Goal: Task Accomplishment & Management: Manage account settings

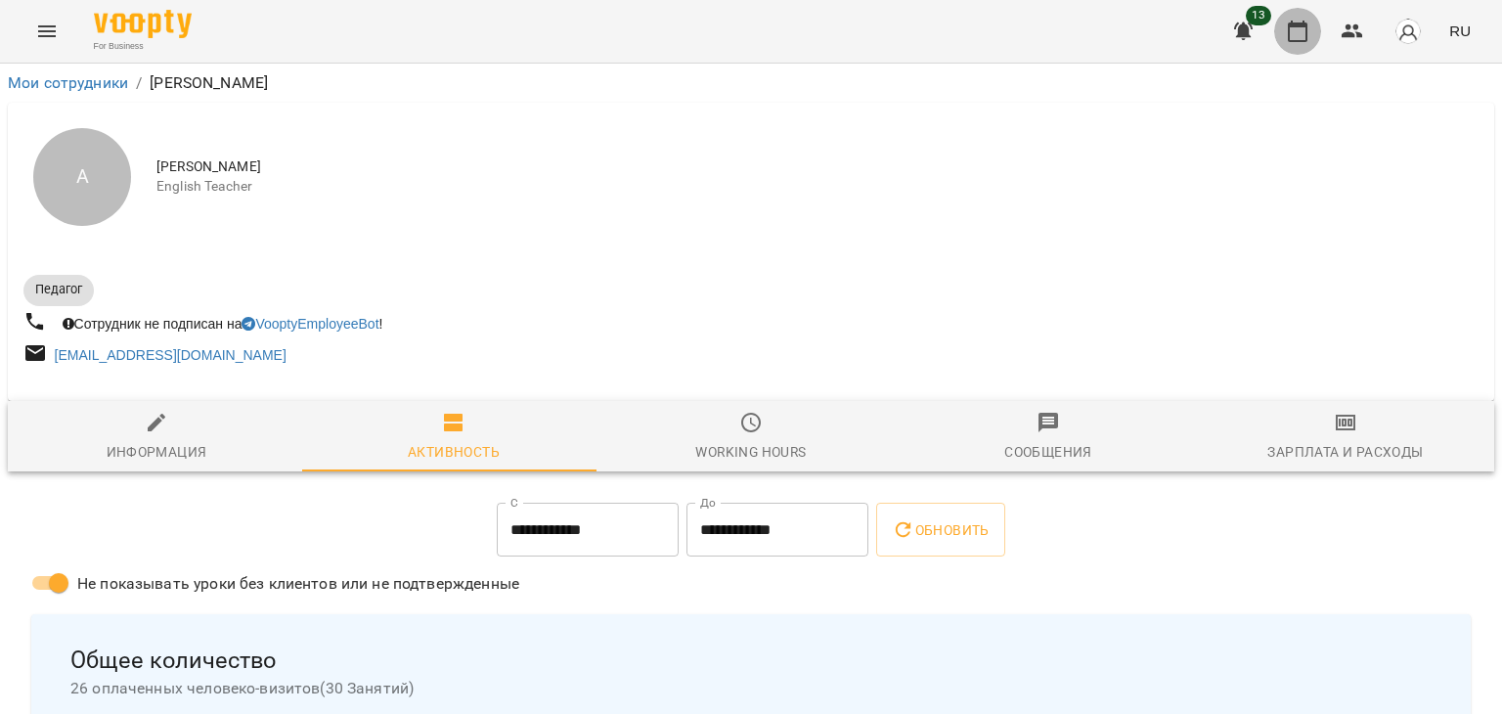
click at [1313, 32] on button "button" at bounding box center [1298, 31] width 47 height 47
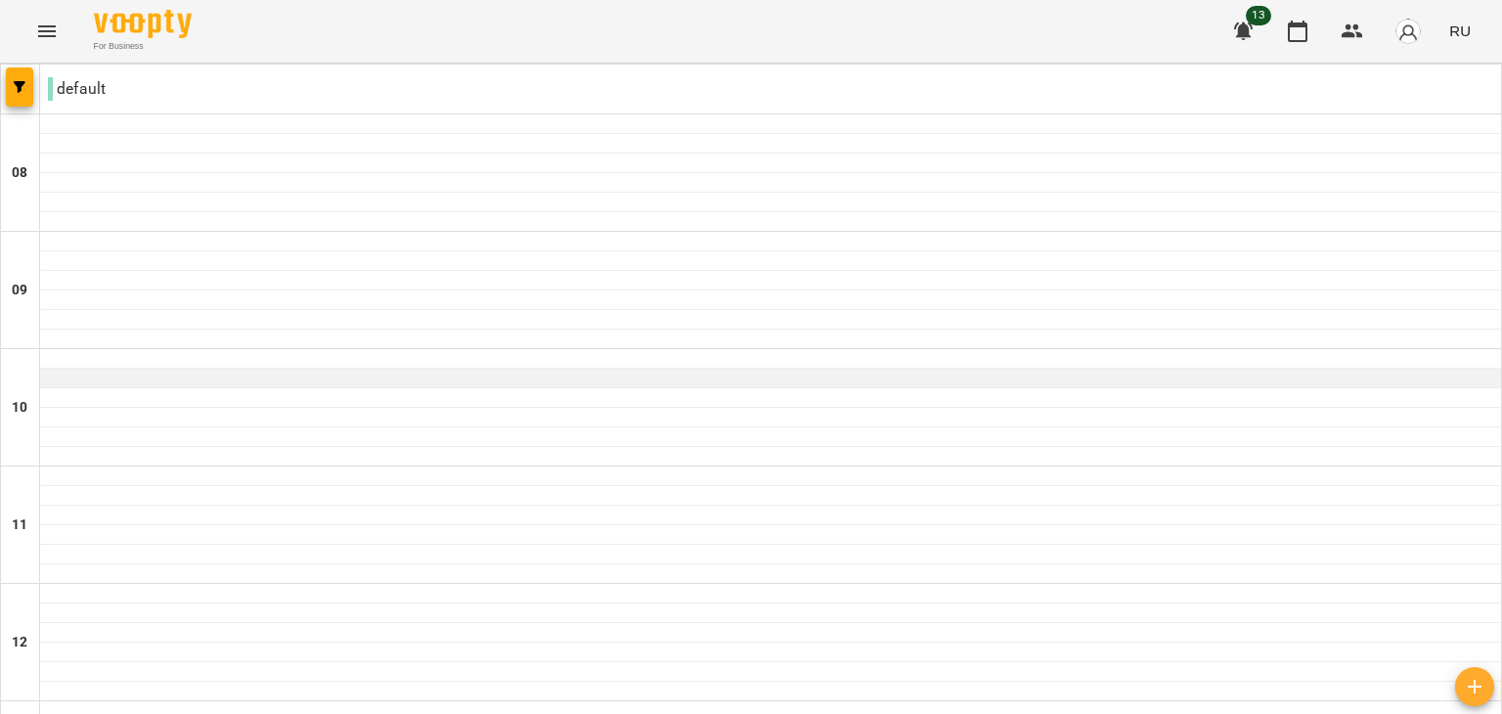
click at [683, 384] on div at bounding box center [770, 379] width 1461 height 20
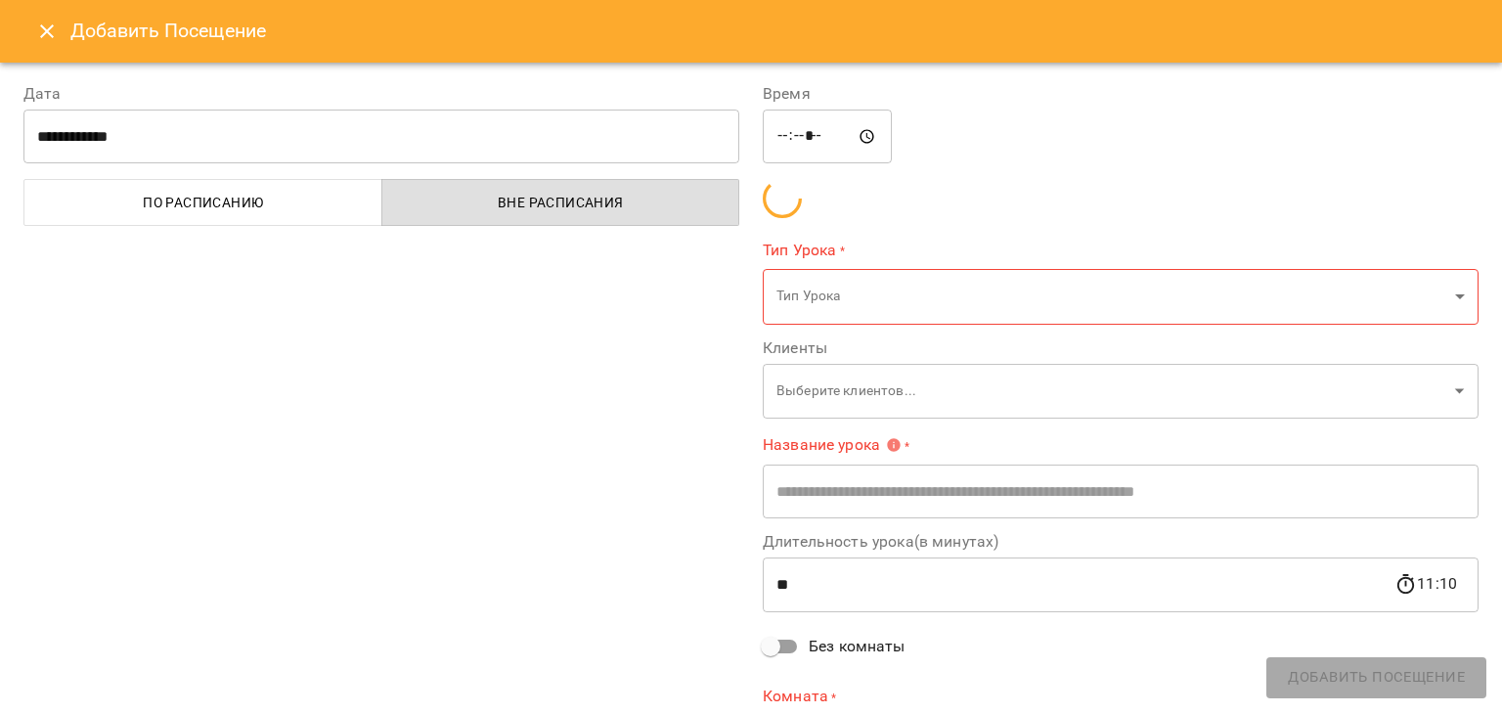
type input "**********"
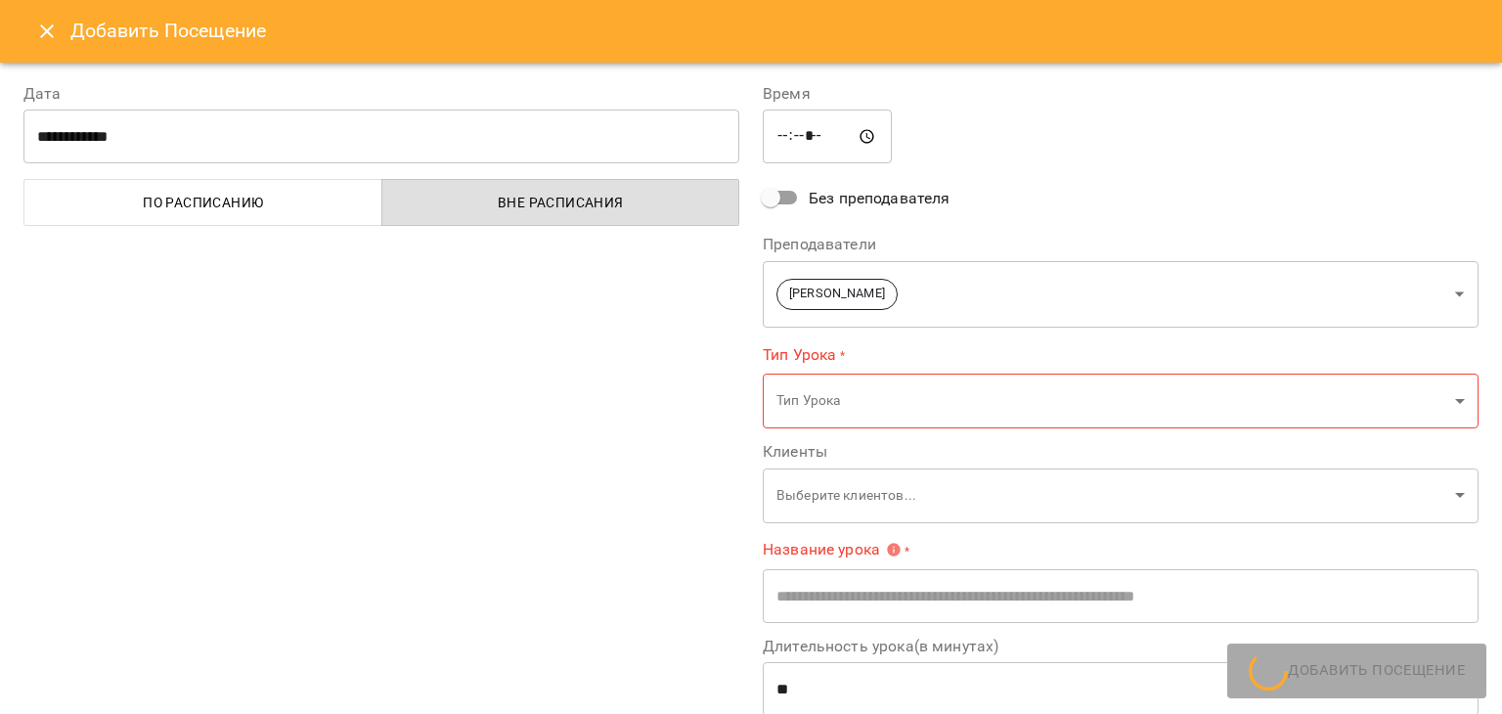
click at [40, 24] on icon "Close" at bounding box center [46, 31] width 23 height 23
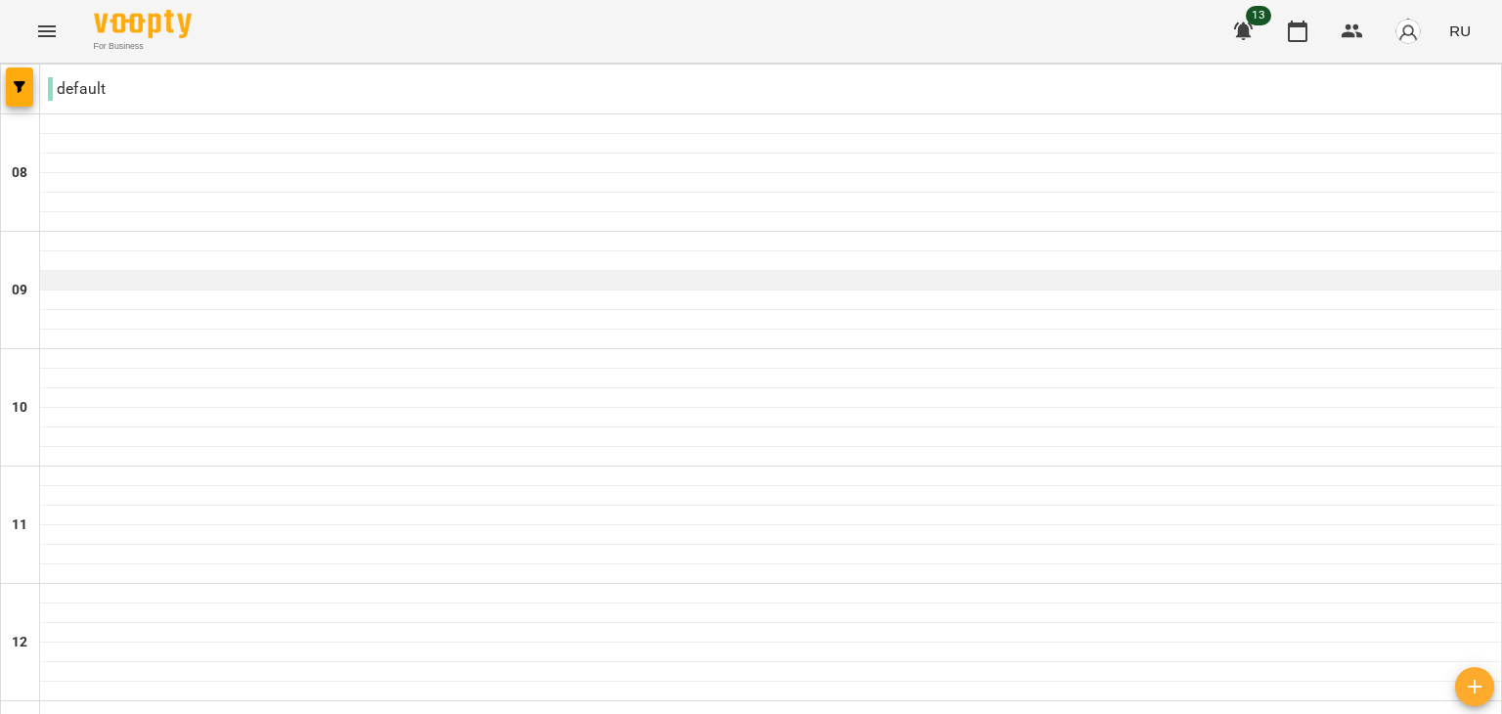
scroll to position [1291, 0]
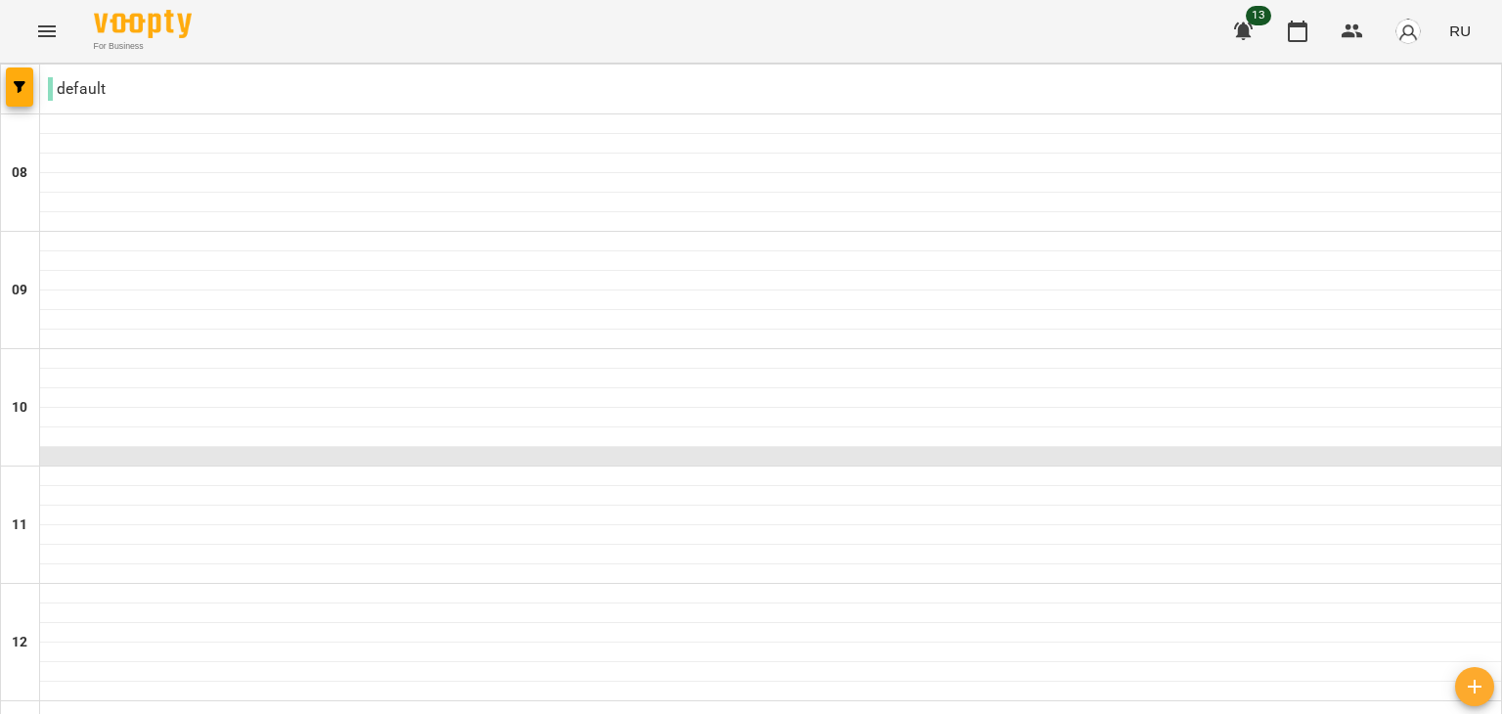
scroll to position [904, 0]
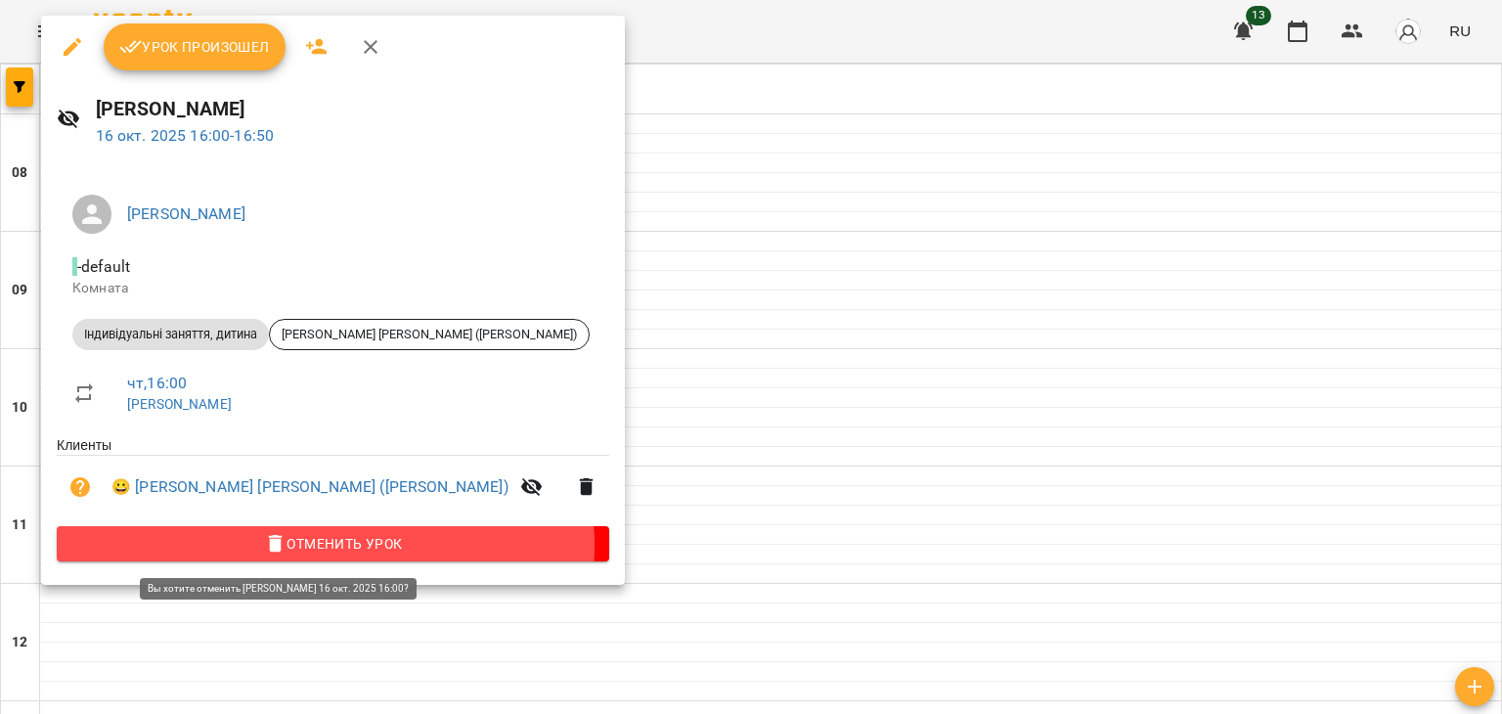
click at [325, 549] on span "Отменить Урок" at bounding box center [332, 543] width 521 height 23
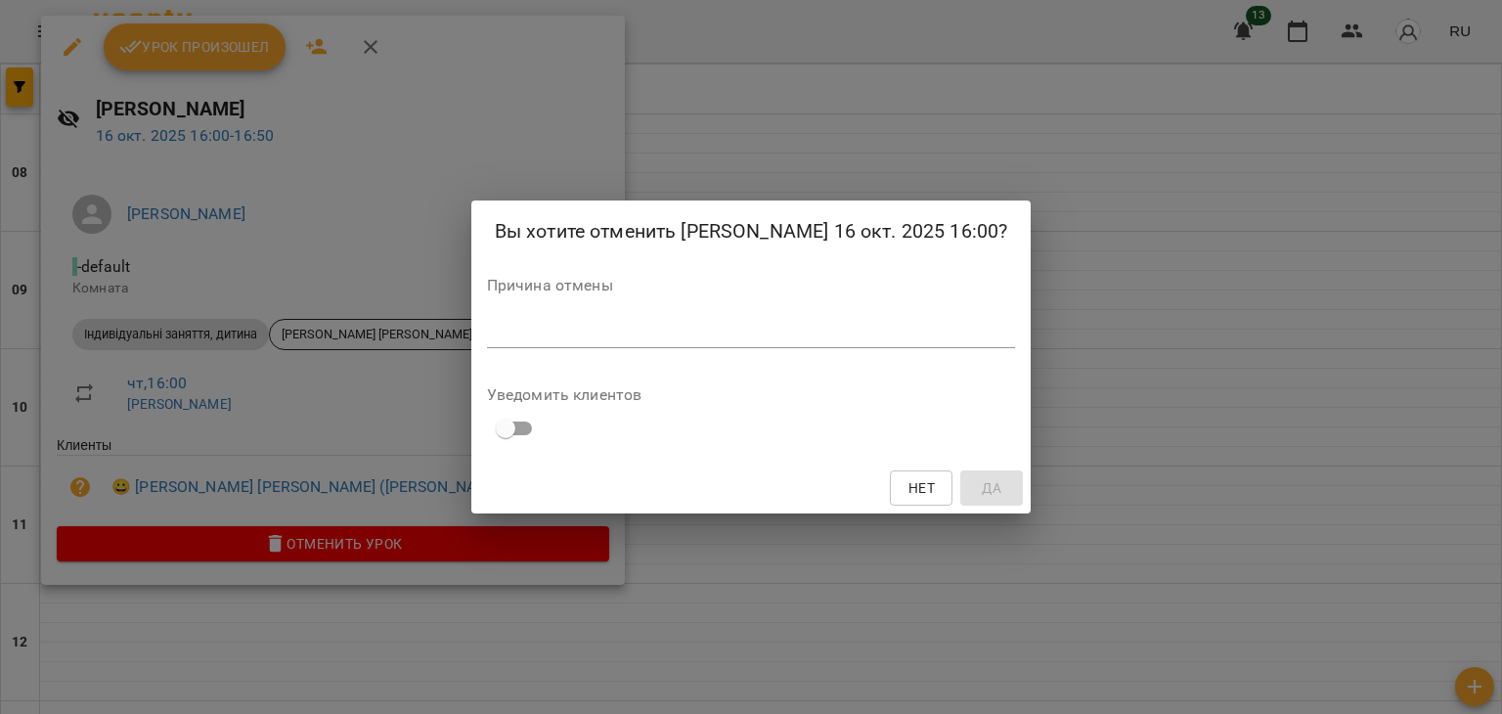
click at [537, 342] on div "*" at bounding box center [751, 332] width 529 height 31
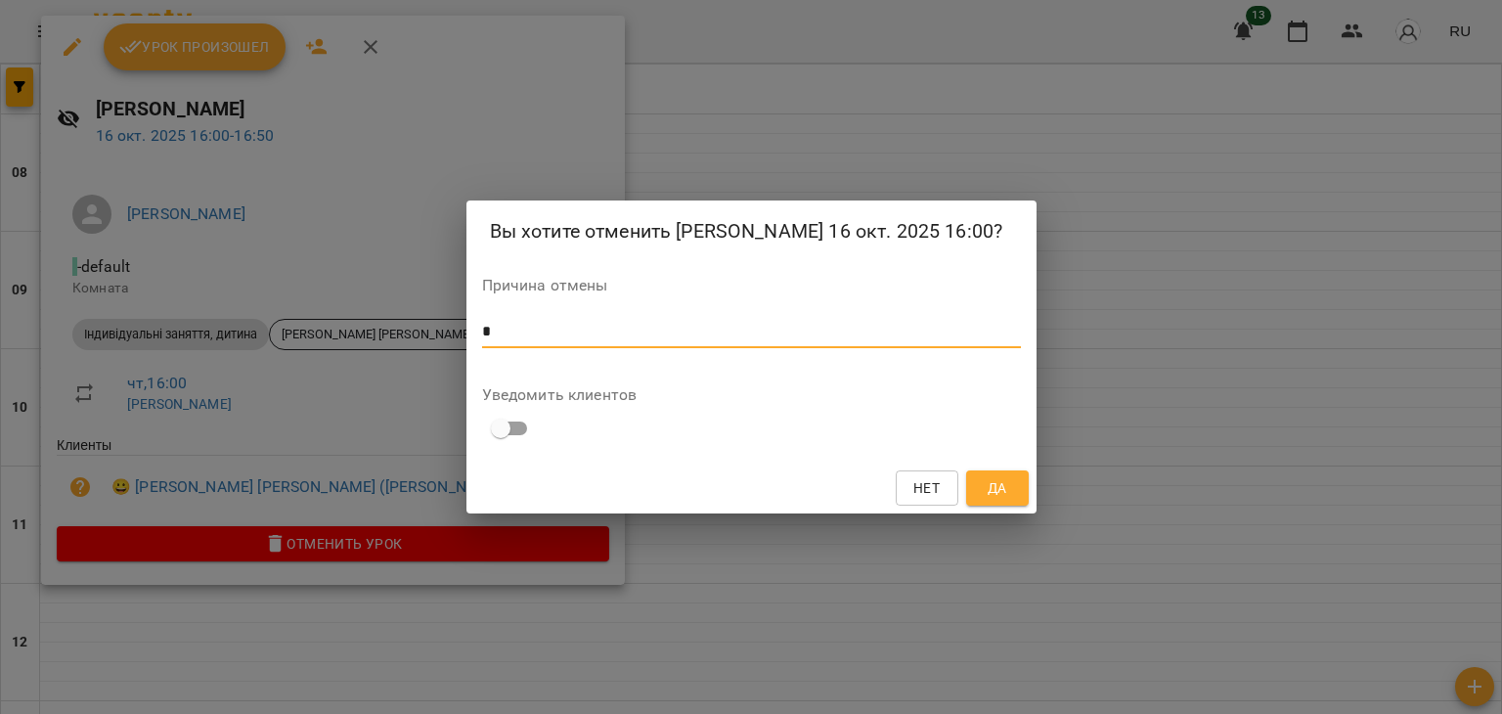
type textarea "*"
click at [1005, 485] on span "Да" at bounding box center [998, 487] width 20 height 23
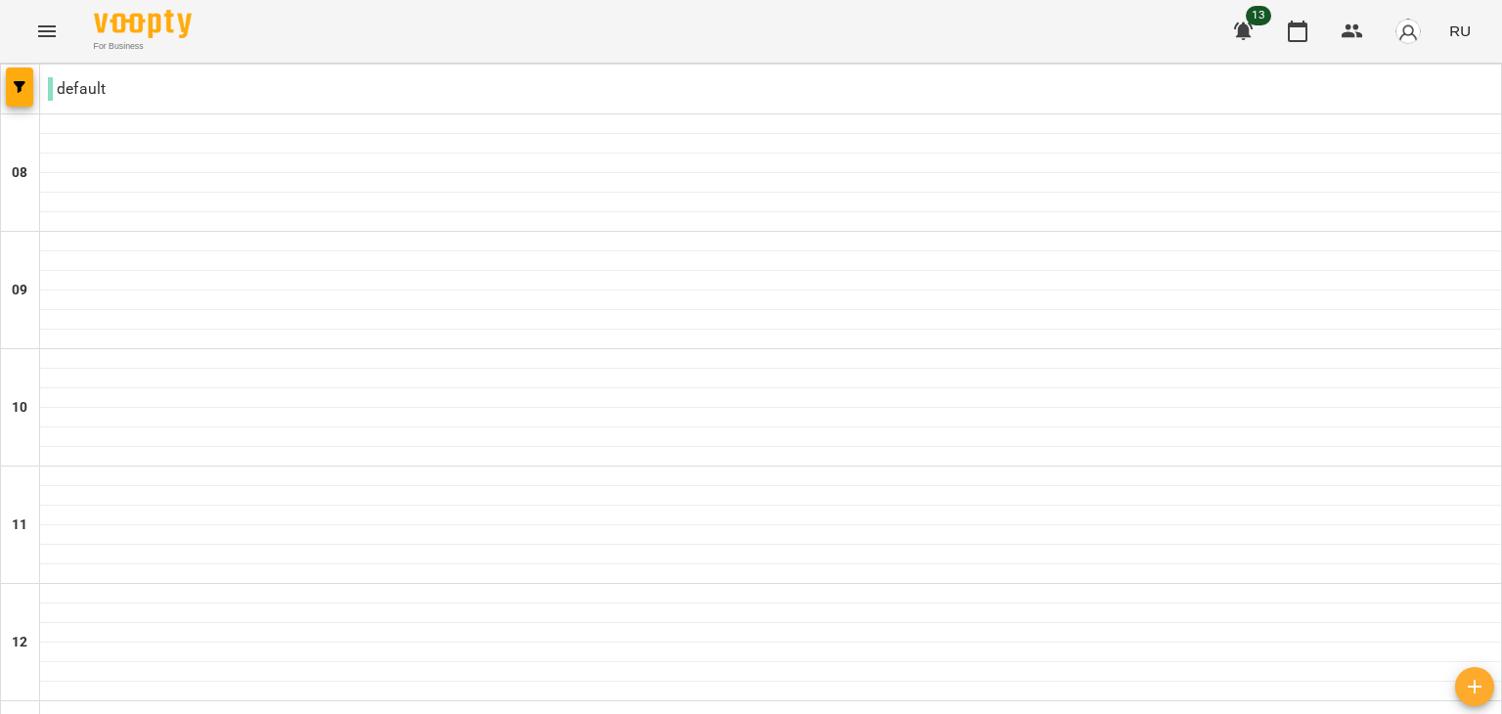
scroll to position [955, 0]
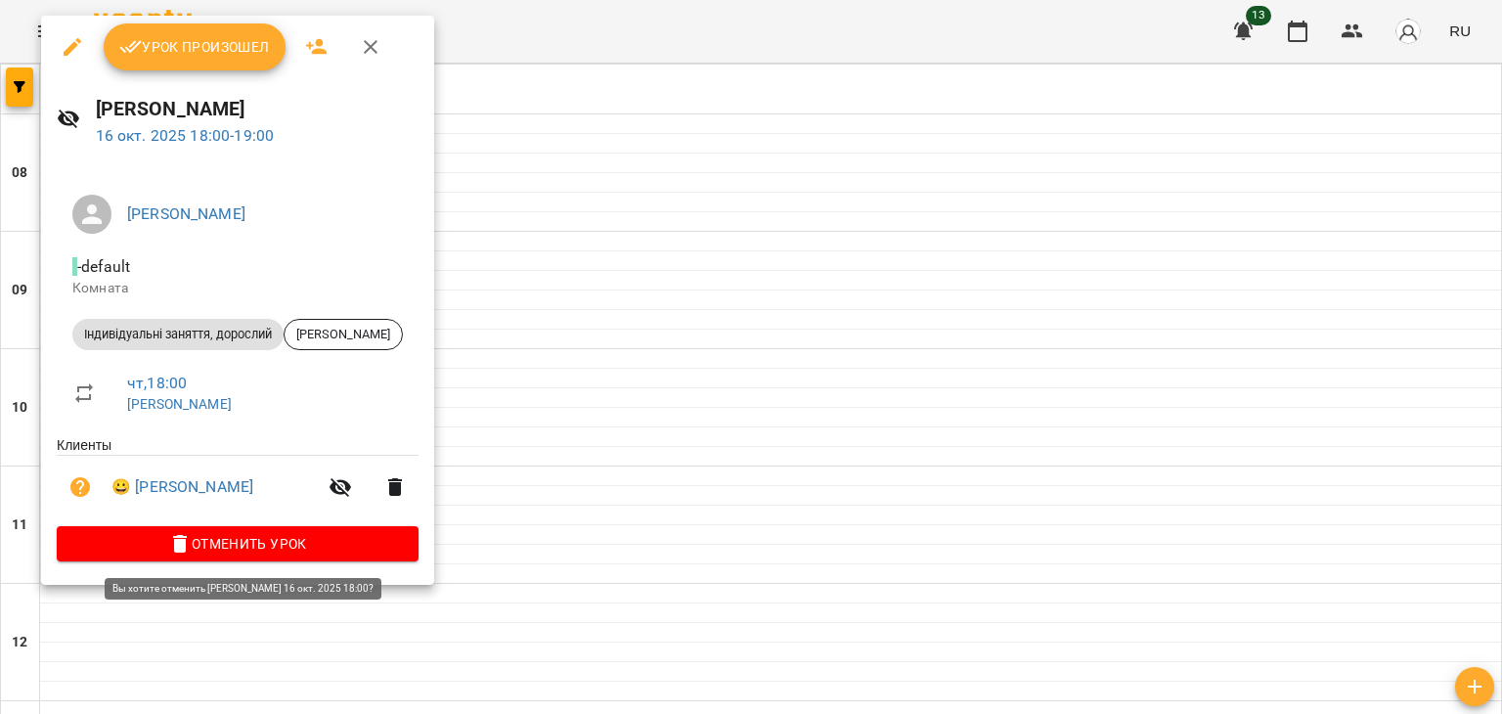
click at [319, 543] on span "Отменить Урок" at bounding box center [237, 543] width 331 height 23
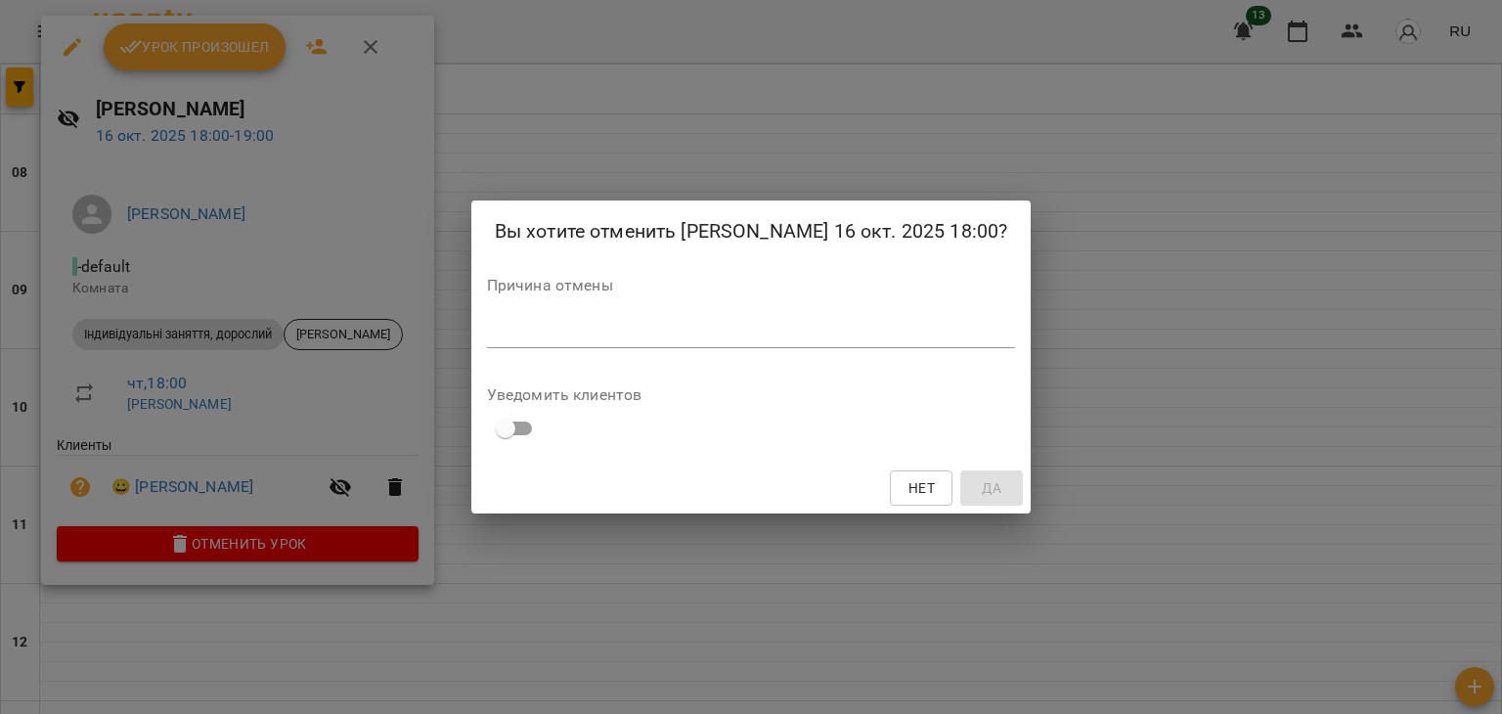
click at [665, 326] on textarea at bounding box center [751, 332] width 529 height 19
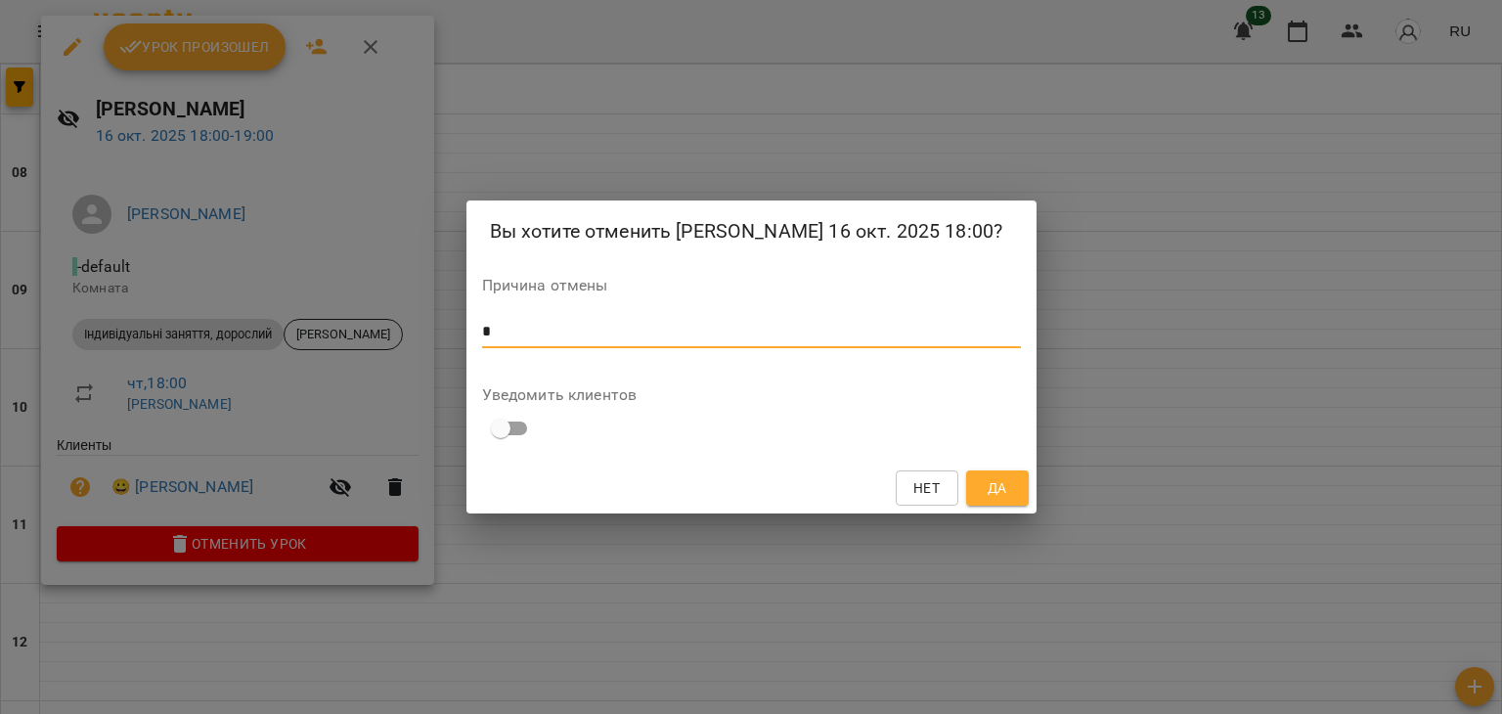
type textarea "*"
click at [1001, 489] on span "Да" at bounding box center [998, 487] width 20 height 23
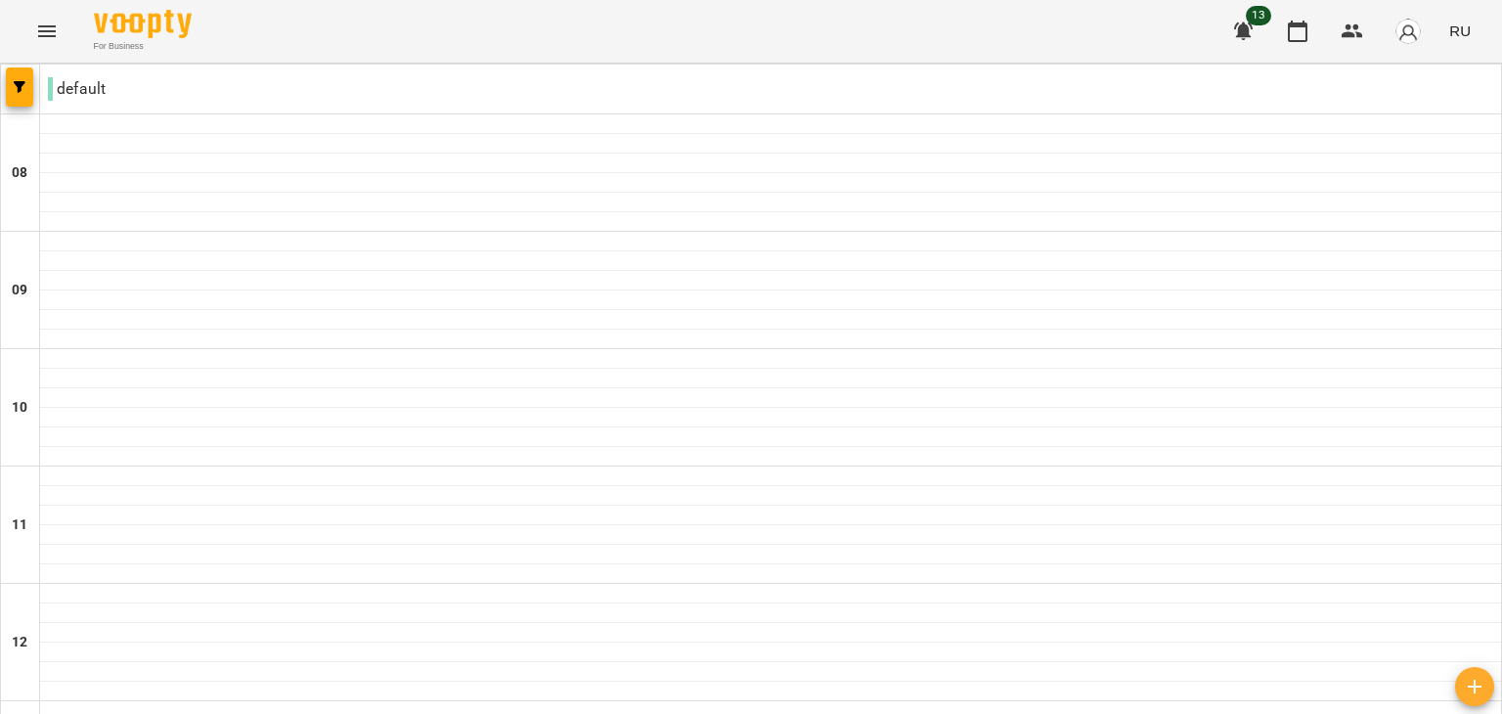
scroll to position [1291, 0]
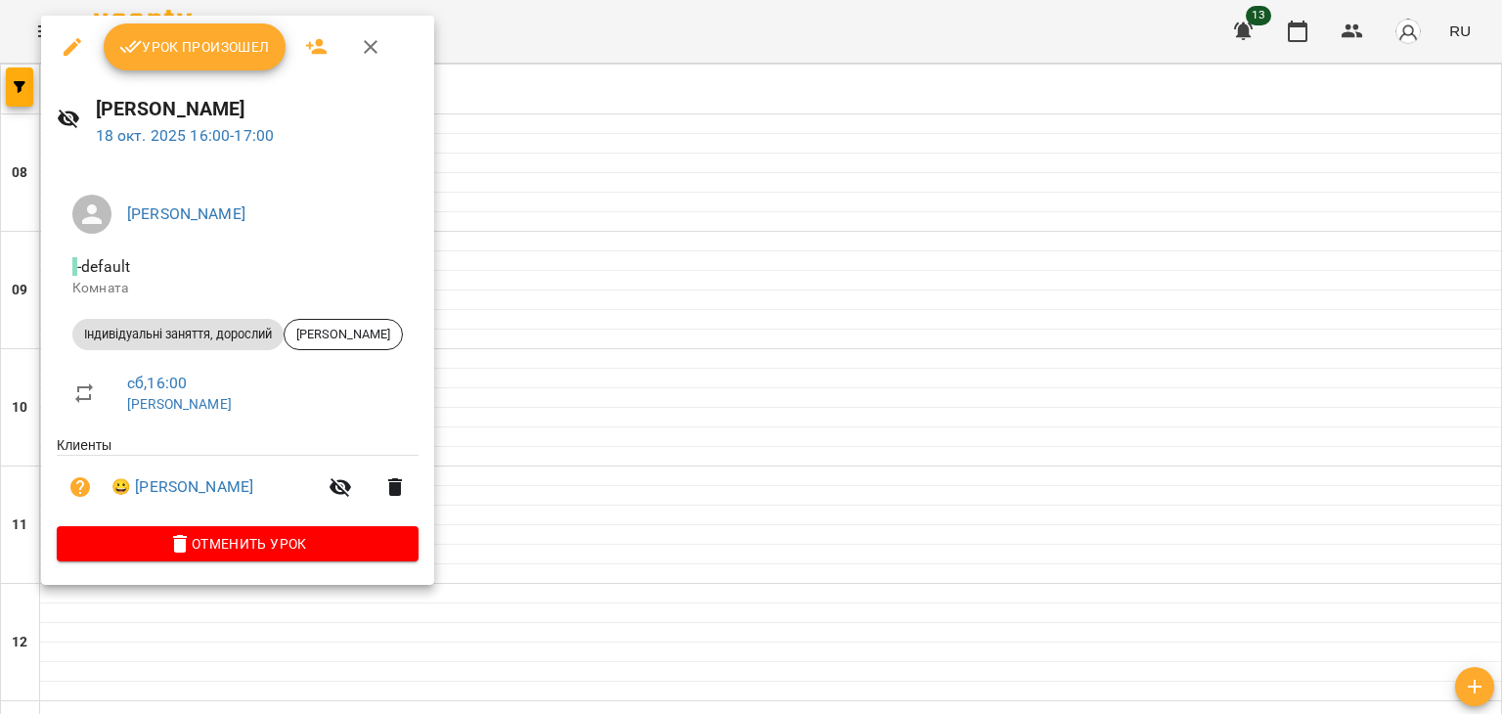
click at [239, 551] on span "Отменить Урок" at bounding box center [237, 543] width 331 height 23
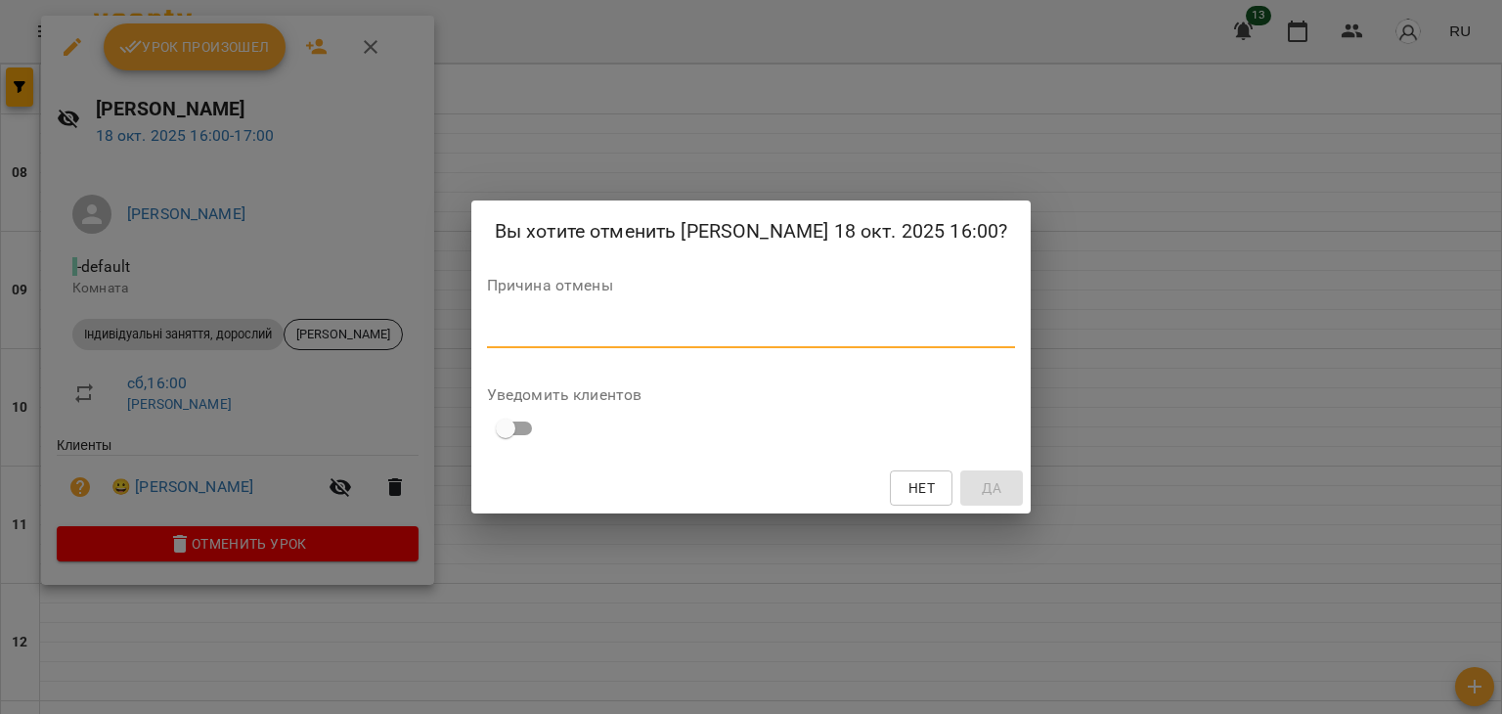
click at [571, 330] on textarea at bounding box center [751, 332] width 529 height 19
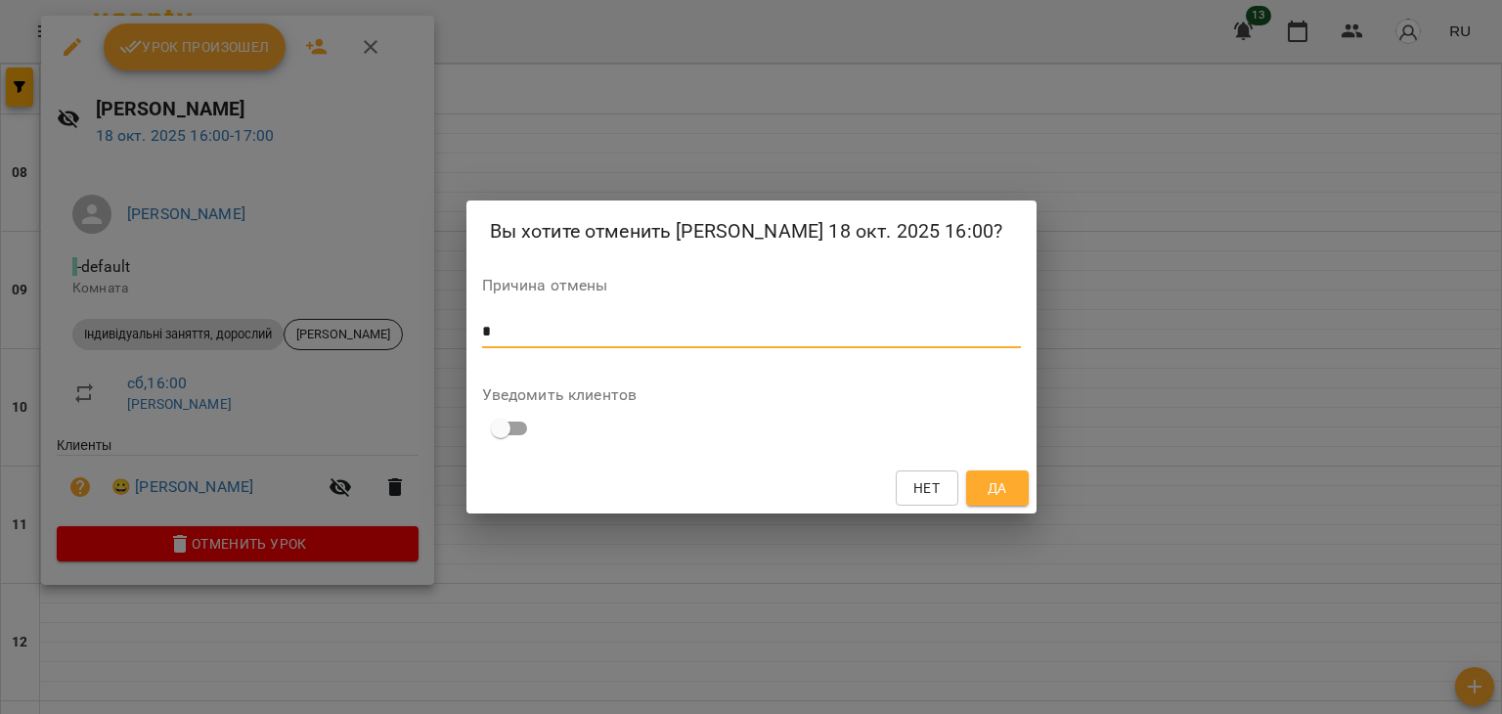
type textarea "*"
click at [1013, 483] on button "Да" at bounding box center [997, 487] width 63 height 35
